Goal: Transaction & Acquisition: Download file/media

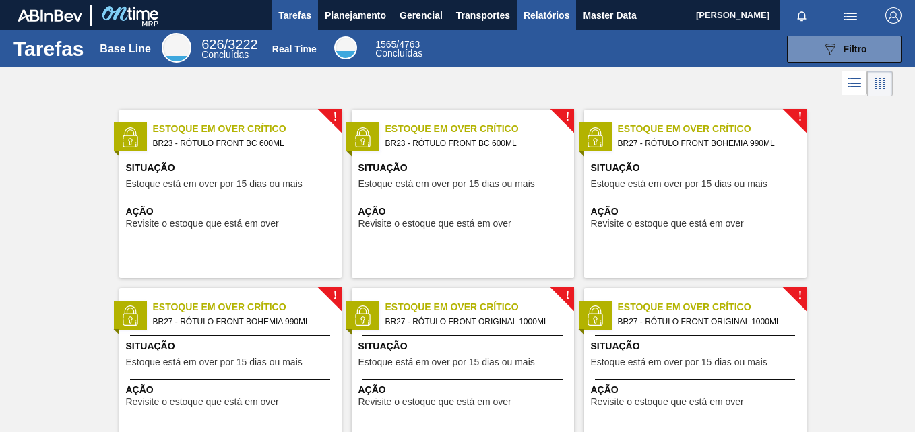
click at [540, 20] on span "Relatórios" at bounding box center [546, 15] width 46 height 16
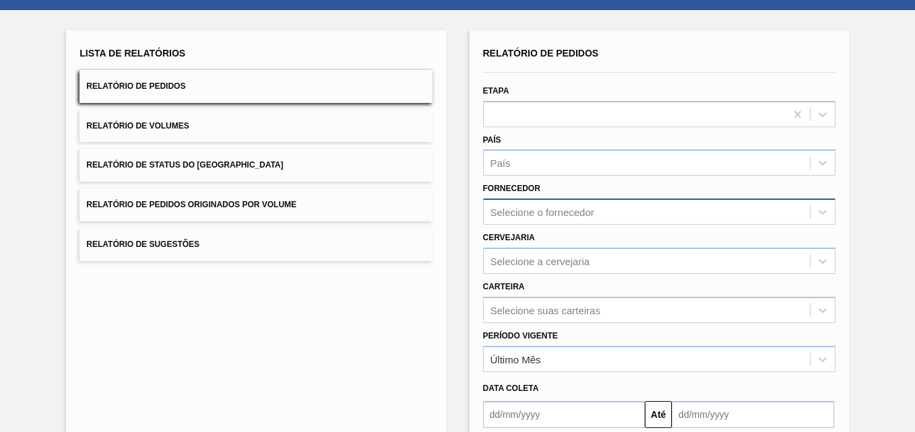
click at [528, 225] on div "Selecione o fornecedor" at bounding box center [659, 212] width 352 height 26
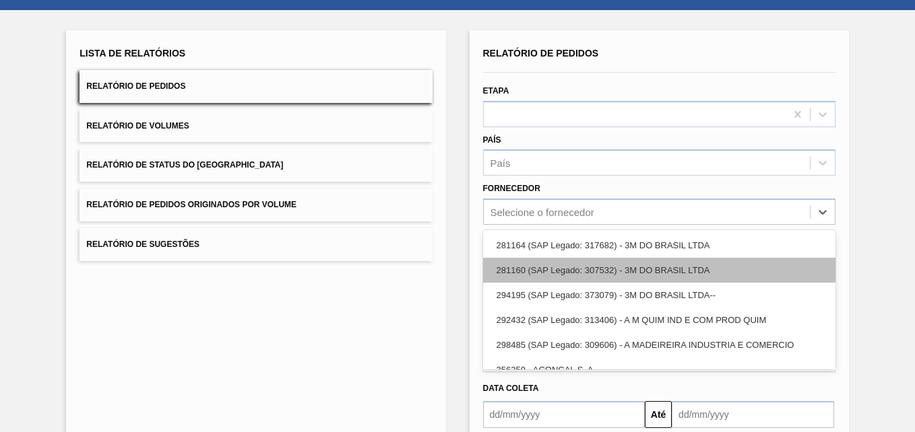
scroll to position [63, 0]
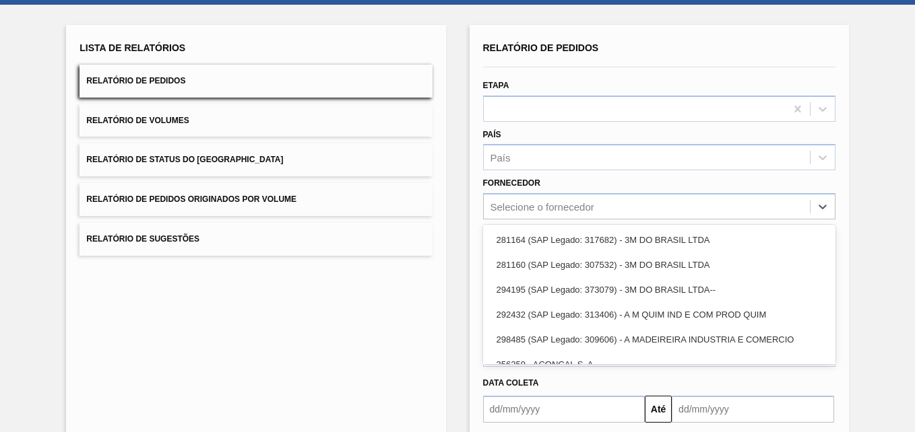
paste input "307331"
type input "307331"
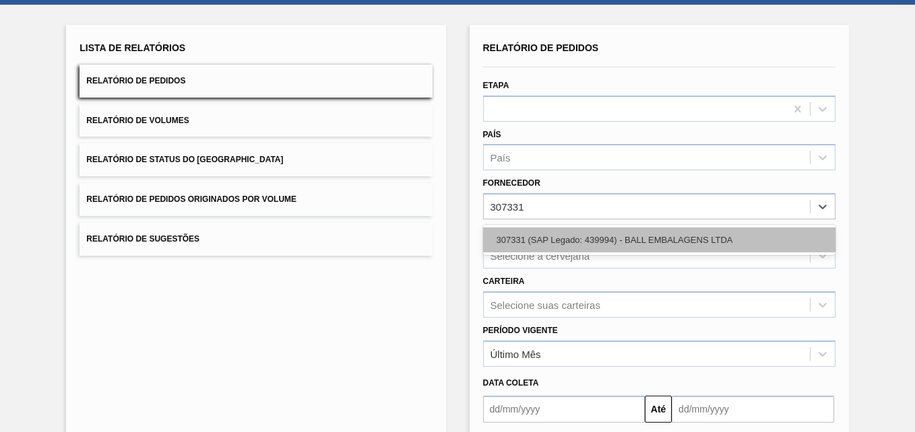
click at [544, 240] on div "307331 (SAP Legado: 439994) - BALL EMBALAGENS LTDA" at bounding box center [659, 240] width 352 height 25
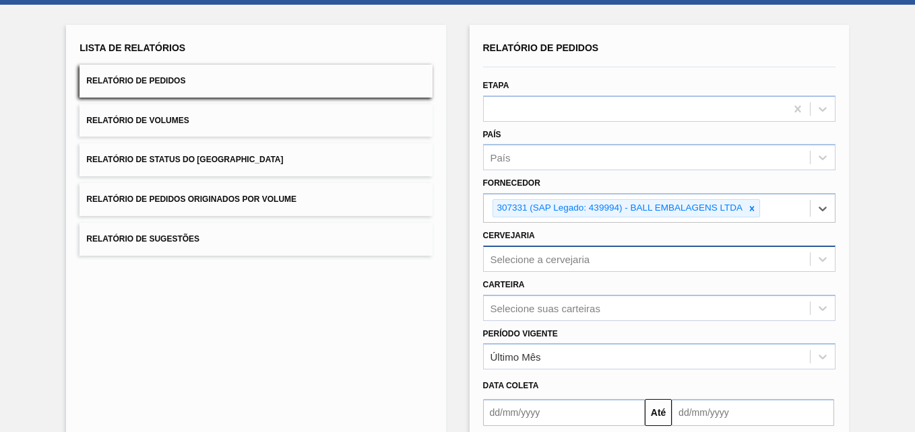
scroll to position [115, 0]
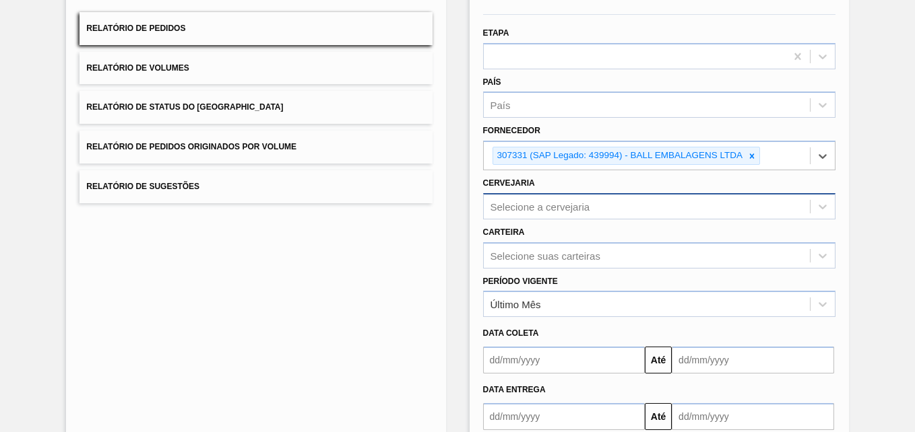
click at [551, 220] on div "Selecione a cervejaria" at bounding box center [659, 206] width 352 height 26
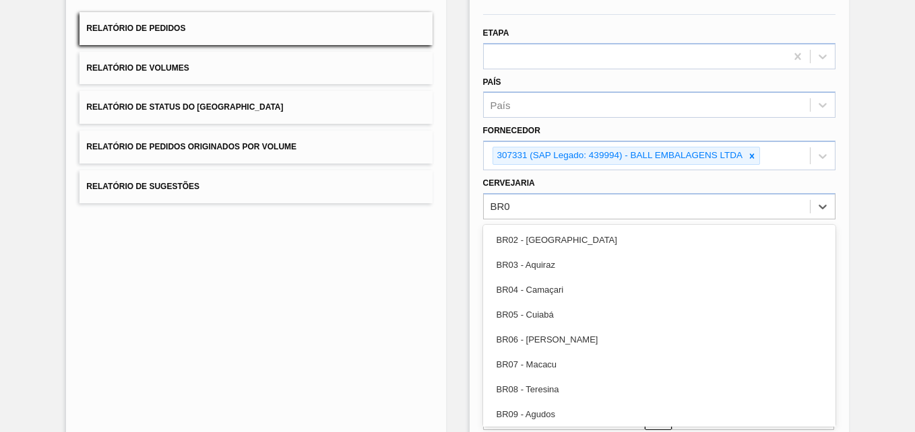
type input "BR07"
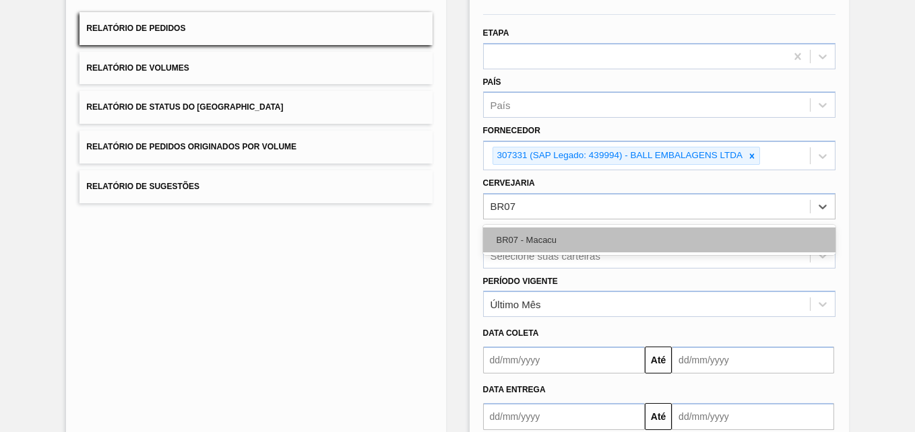
click at [567, 242] on div "BR07 - Macacu" at bounding box center [659, 240] width 352 height 25
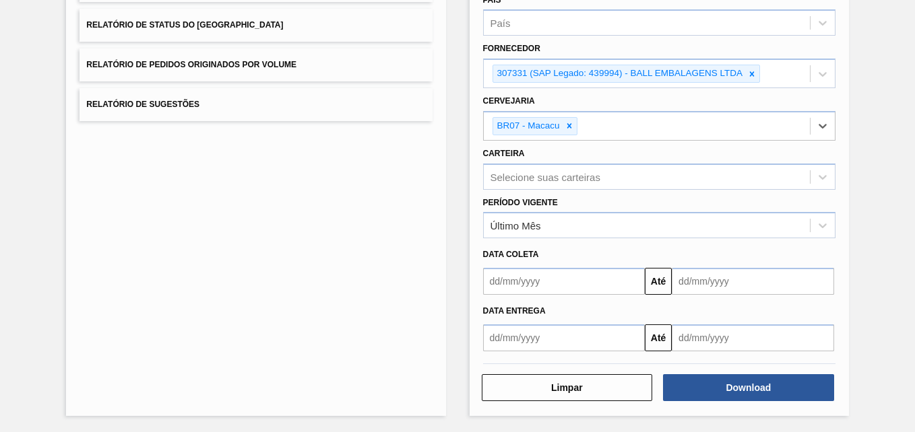
scroll to position [198, 0]
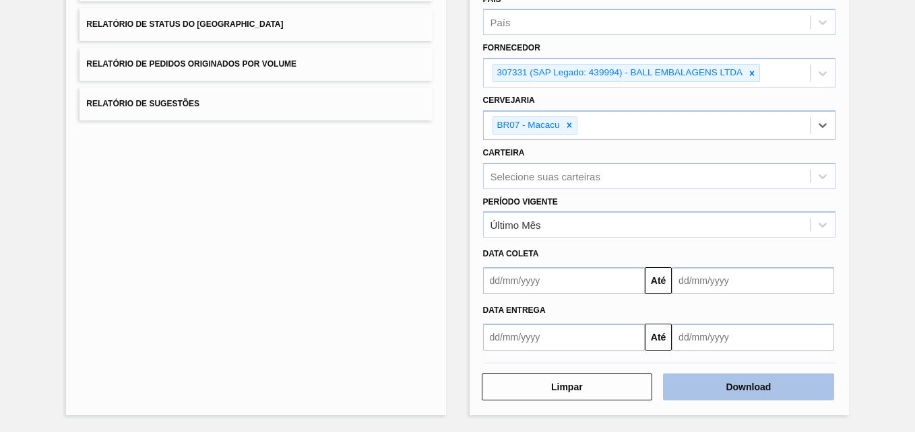
click at [737, 389] on button "Download" at bounding box center [748, 387] width 171 height 27
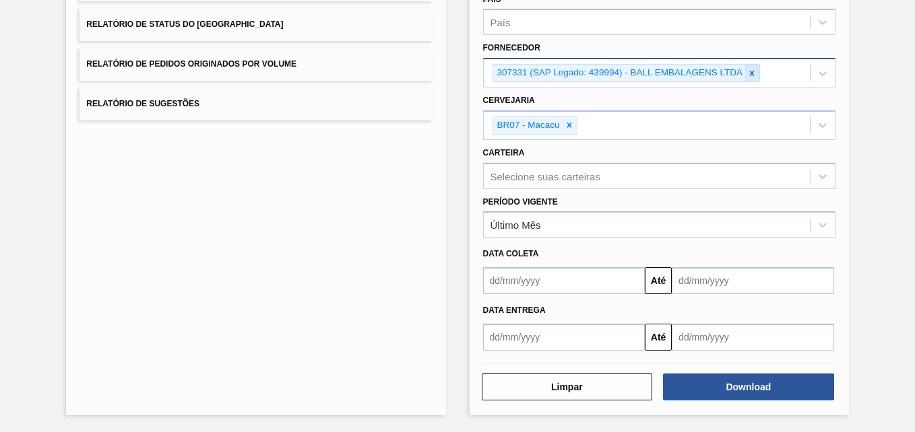
click at [750, 72] on icon at bounding box center [752, 73] width 5 height 5
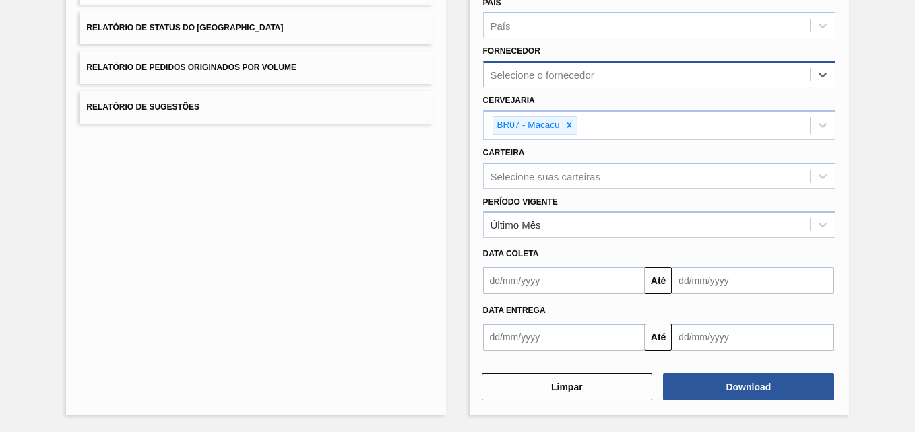
paste input "289877"
type input "289877"
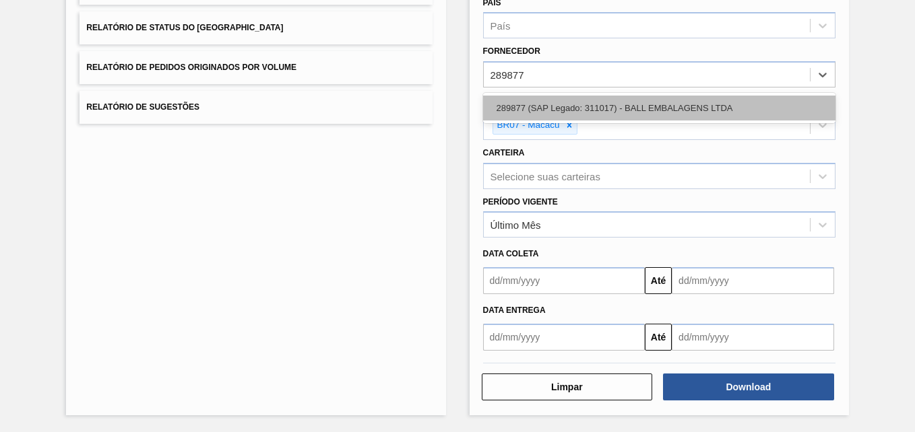
click at [589, 112] on div "289877 (SAP Legado: 311017) - BALL EMBALAGENS LTDA" at bounding box center [659, 108] width 352 height 25
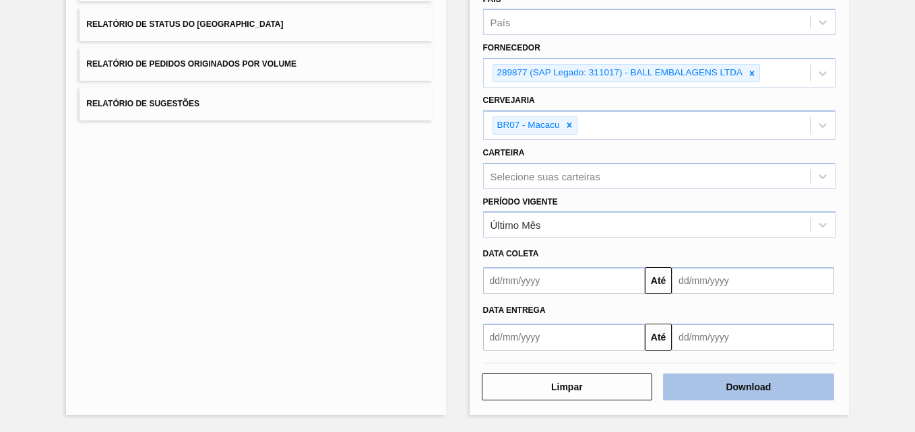
click at [718, 387] on button "Download" at bounding box center [748, 387] width 171 height 27
